Goal: Task Accomplishment & Management: Complete application form

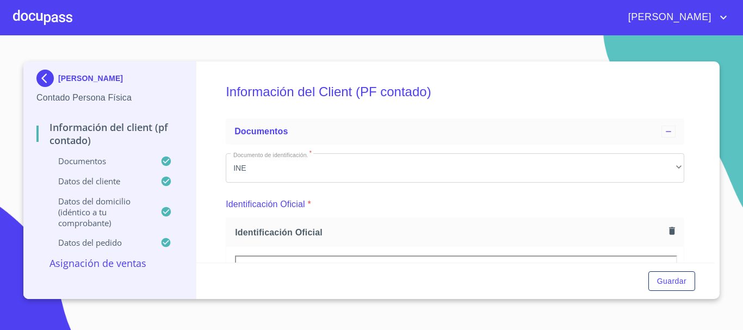
scroll to position [1574, 0]
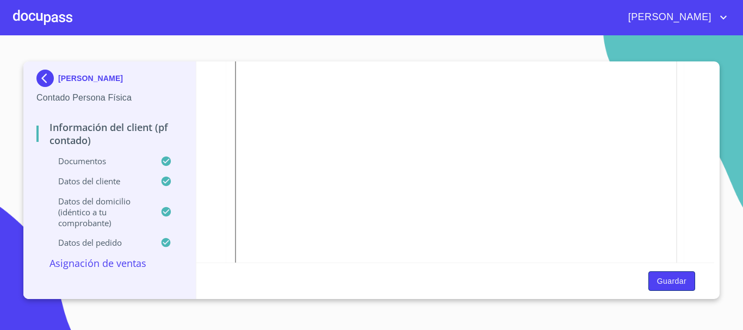
click at [672, 279] on span "Guardar" at bounding box center [671, 282] width 29 height 14
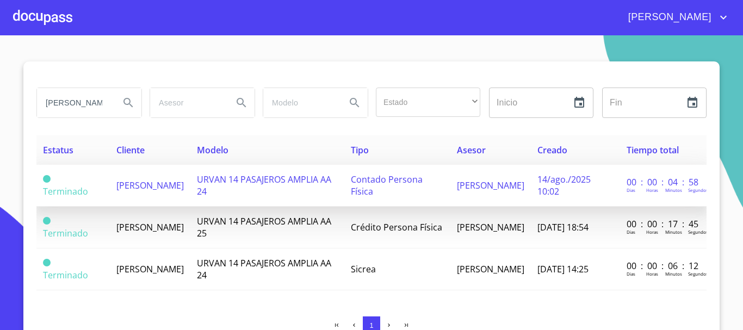
click at [136, 184] on span "[PERSON_NAME]" at bounding box center [149, 185] width 67 height 12
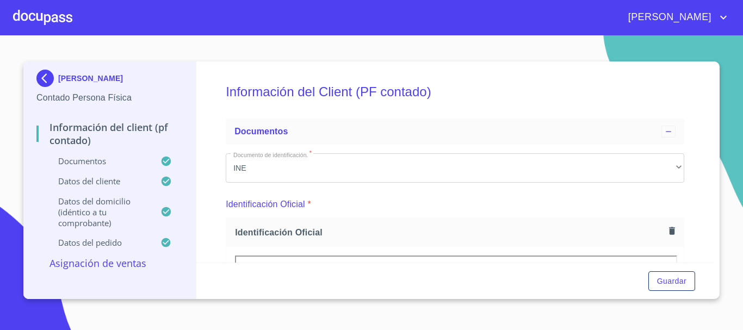
scroll to position [272, 0]
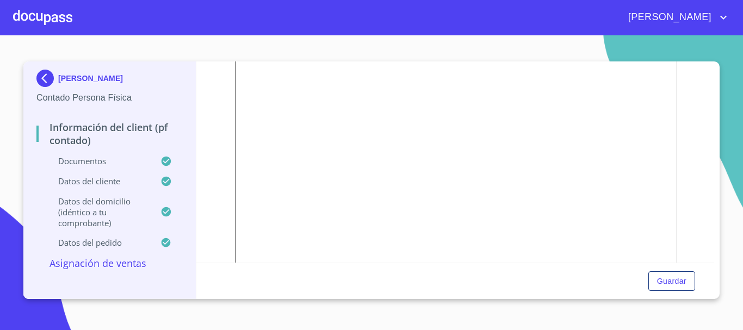
click at [111, 253] on div "Datos del pedido" at bounding box center [109, 247] width 146 height 20
click at [121, 269] on p "Asignación de Ventas" at bounding box center [109, 263] width 146 height 13
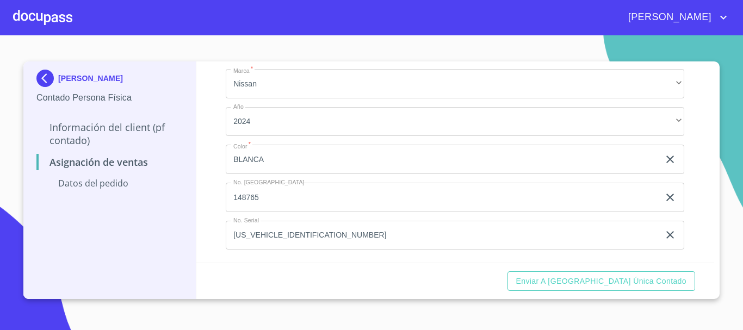
scroll to position [84, 0]
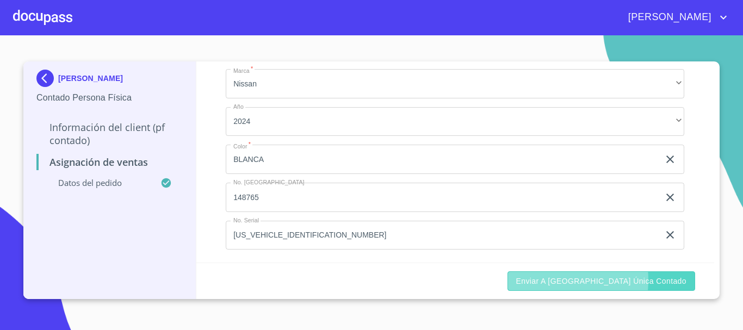
click at [592, 280] on span "Enviar a [GEOGRAPHIC_DATA] única contado" at bounding box center [601, 282] width 171 height 14
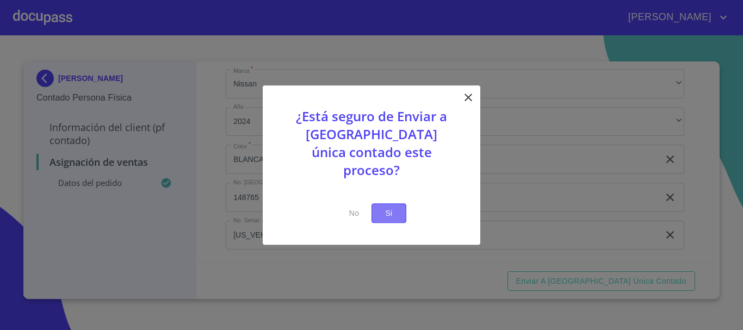
click at [398, 208] on button "Si" at bounding box center [388, 213] width 35 height 20
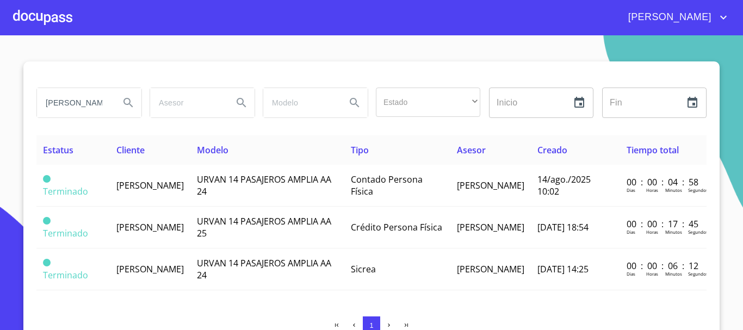
click at [240, 97] on icon "Search" at bounding box center [241, 102] width 13 height 13
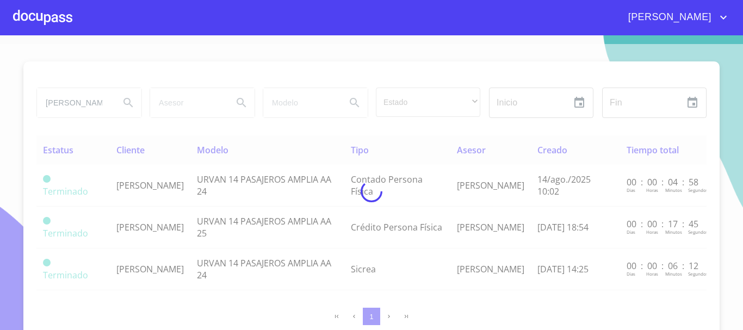
click at [240, 97] on div at bounding box center [371, 191] width 743 height 295
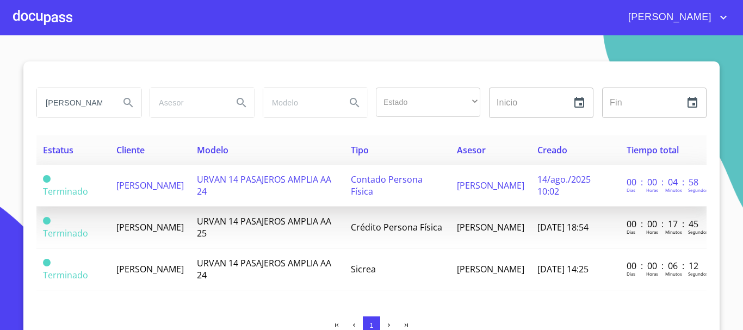
click at [153, 184] on span "[PERSON_NAME]" at bounding box center [149, 185] width 67 height 12
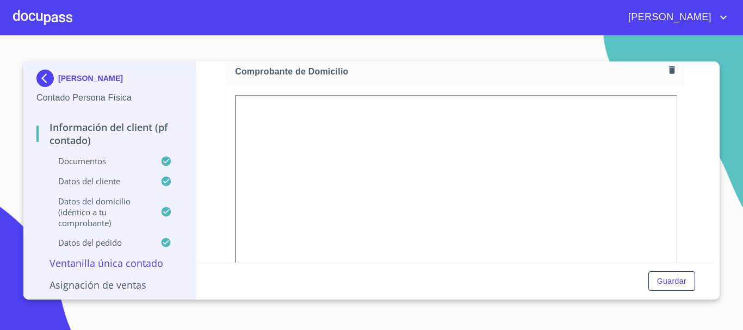
scroll to position [598, 0]
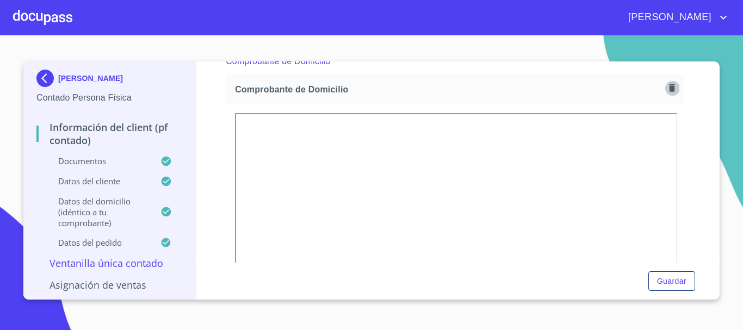
click at [669, 88] on icon "button" at bounding box center [672, 88] width 6 height 8
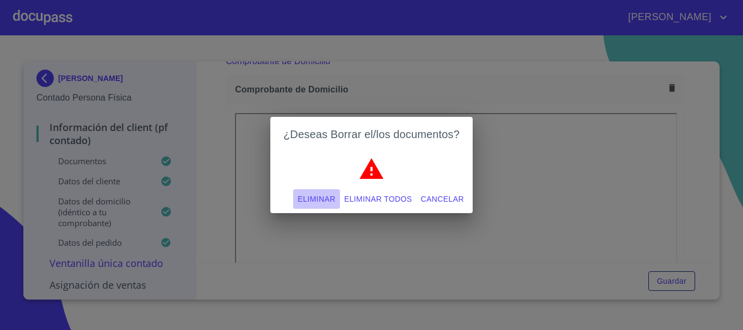
click at [314, 197] on span "Eliminar" at bounding box center [316, 200] width 38 height 14
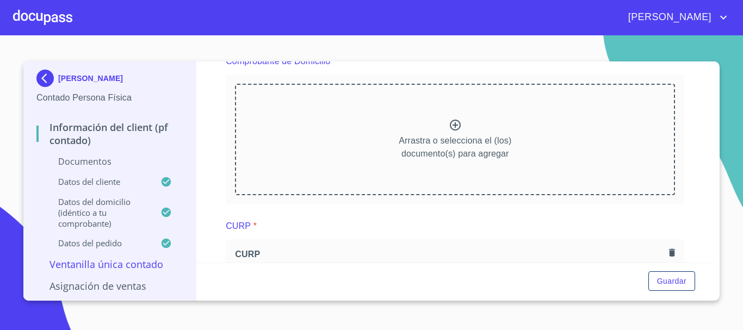
click at [450, 124] on icon at bounding box center [455, 125] width 13 height 13
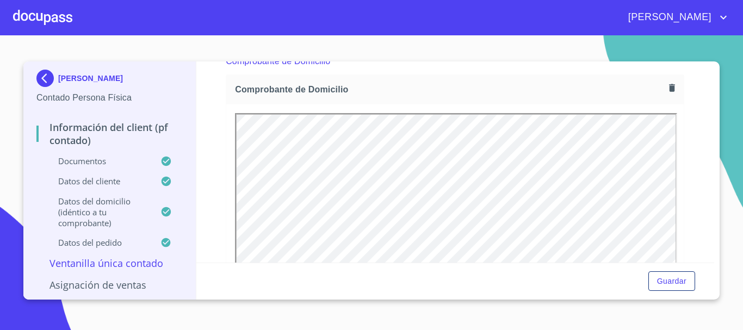
scroll to position [0, 0]
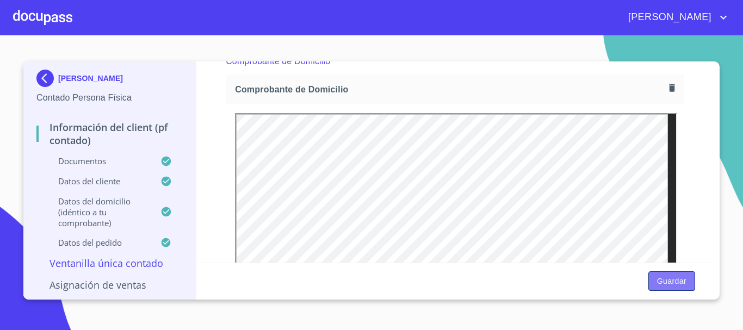
click at [670, 280] on span "Guardar" at bounding box center [671, 282] width 29 height 14
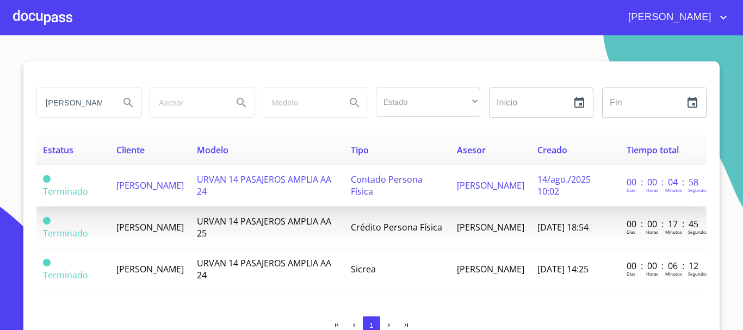
click at [150, 191] on span "[PERSON_NAME]" at bounding box center [149, 185] width 67 height 12
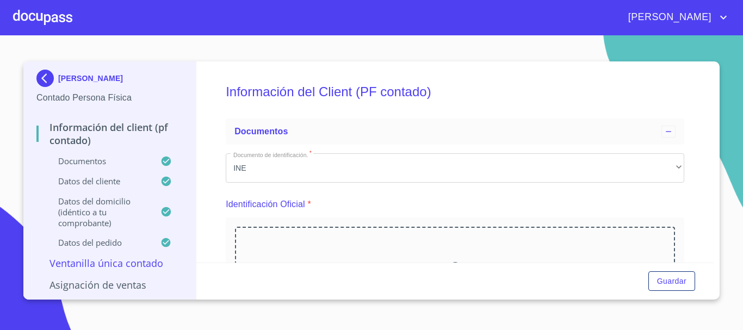
click at [127, 287] on p "Asignación de Ventas" at bounding box center [109, 284] width 146 height 13
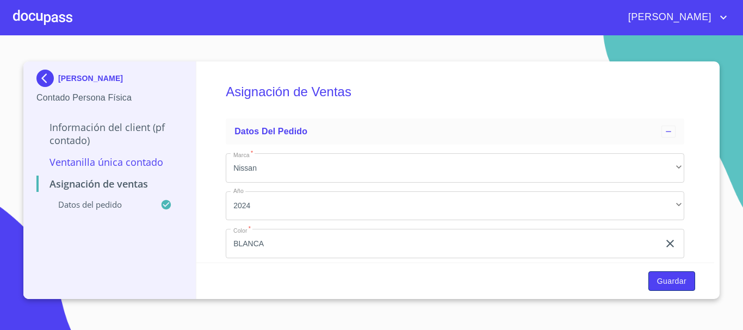
click at [670, 280] on span "Guardar" at bounding box center [671, 282] width 29 height 14
